Goal: Task Accomplishment & Management: Use online tool/utility

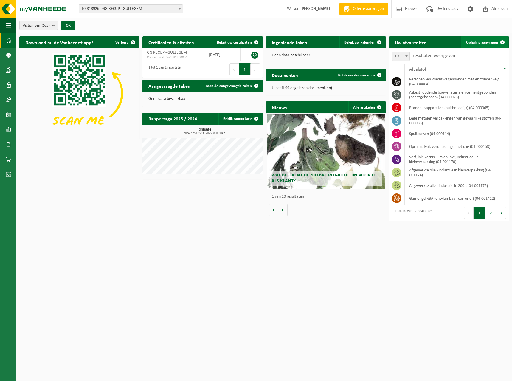
click at [489, 44] on span "Ophaling aanvragen" at bounding box center [482, 43] width 32 height 4
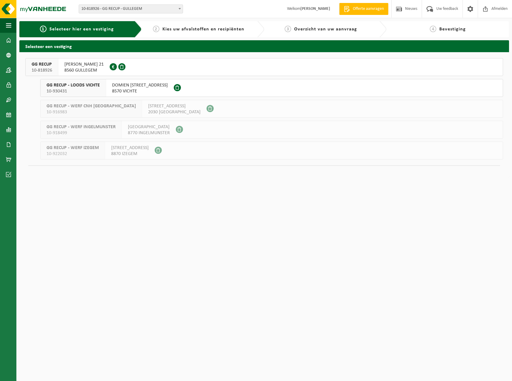
click at [60, 66] on div "HUGO VERRIESTLAAN 21 8560 GULLEGEM 0674.778.421" at bounding box center [83, 66] width 51 height 17
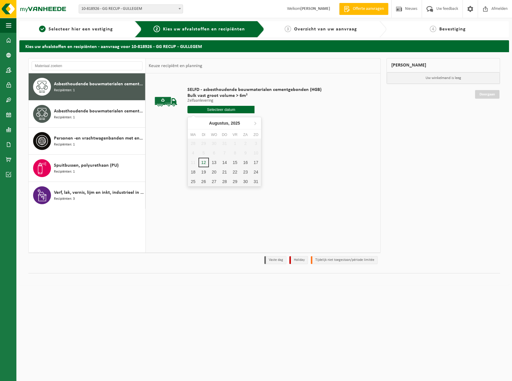
click at [233, 111] on input "text" at bounding box center [221, 109] width 67 height 7
click at [201, 162] on div "12" at bounding box center [204, 163] width 10 height 10
type input "Van [DATE]"
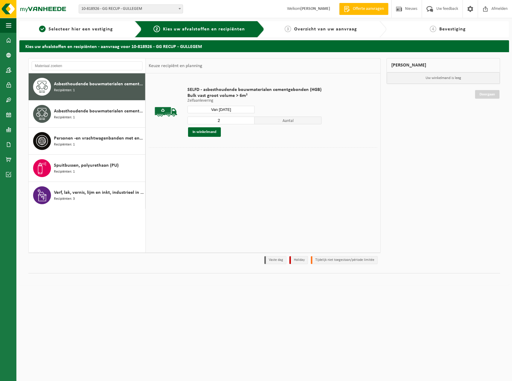
click at [249, 119] on input "2" at bounding box center [221, 121] width 67 height 8
click at [249, 119] on input "3" at bounding box center [221, 121] width 67 height 8
click at [249, 119] on input "4" at bounding box center [221, 121] width 67 height 8
click at [249, 119] on input "5" at bounding box center [221, 121] width 67 height 8
type input "6"
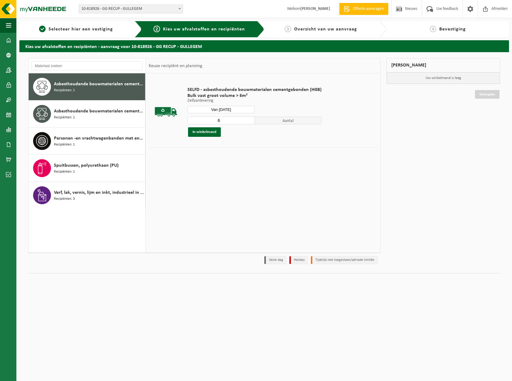
click at [249, 119] on input "6" at bounding box center [221, 121] width 67 height 8
click at [216, 134] on button "In winkelmand" at bounding box center [204, 132] width 33 height 10
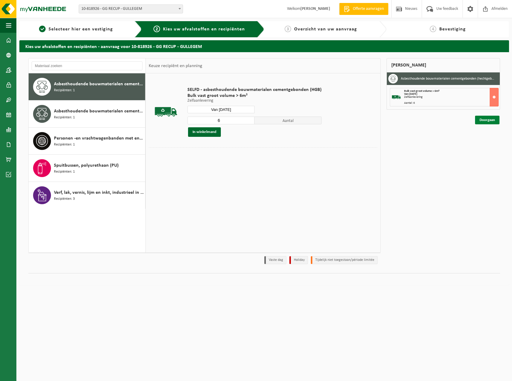
click at [481, 118] on link "Doorgaan" at bounding box center [487, 120] width 24 height 9
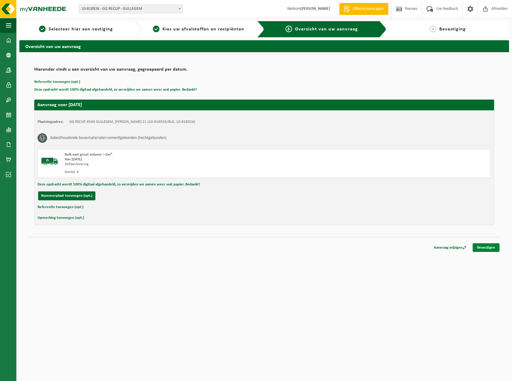
click at [490, 248] on link "Bevestigen" at bounding box center [486, 247] width 27 height 9
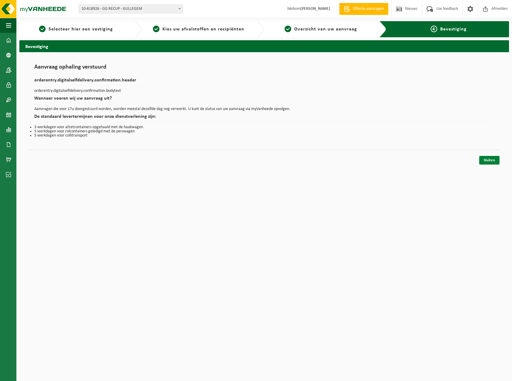
click at [487, 159] on link "Sluiten" at bounding box center [489, 160] width 20 height 9
